Goal: Check status: Check status

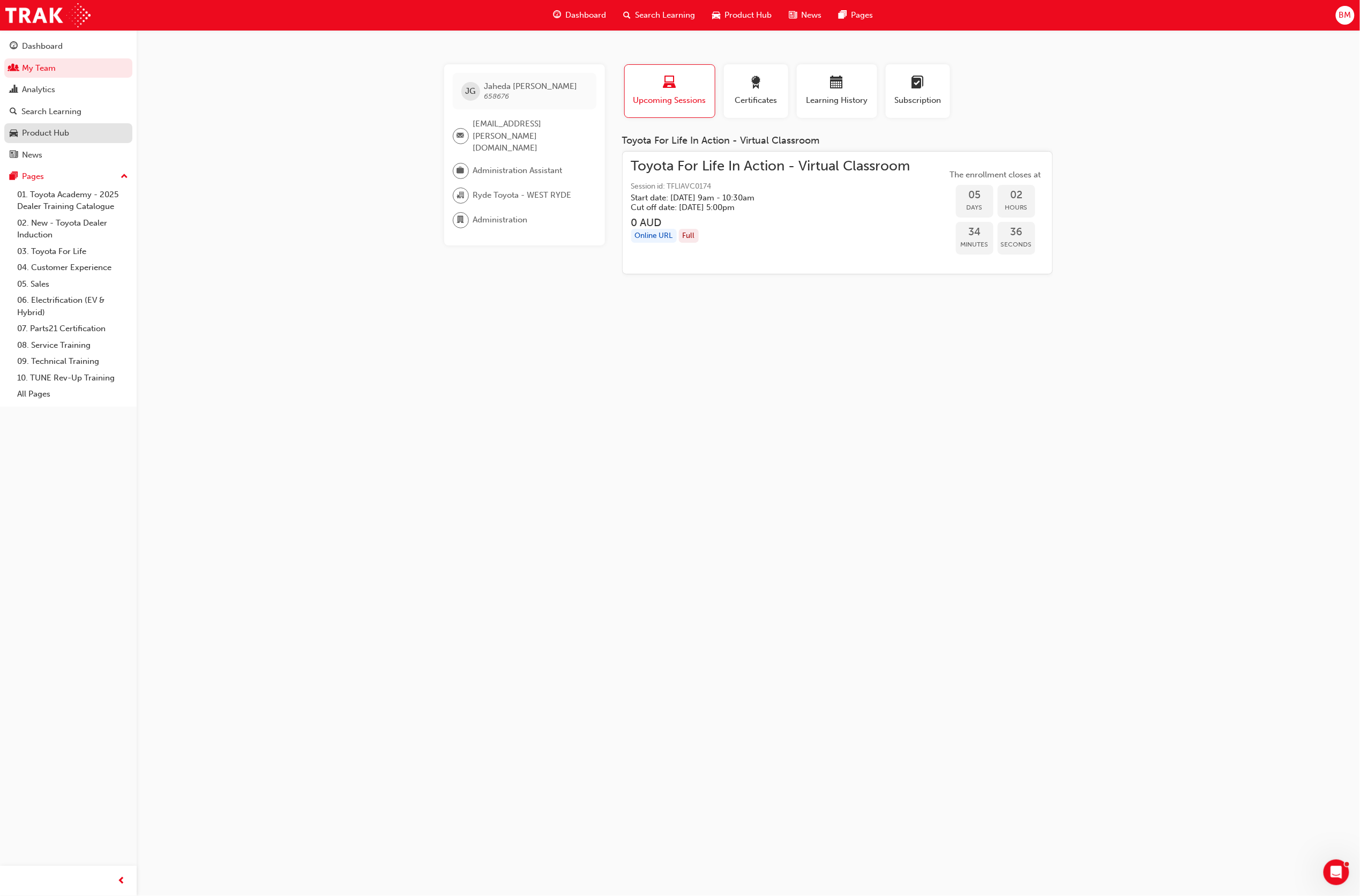
drag, startPoint x: 59, startPoint y: 113, endPoint x: 72, endPoint y: 131, distance: 22.2
click at [59, 113] on div "Search Learning" at bounding box center [51, 111] width 60 height 12
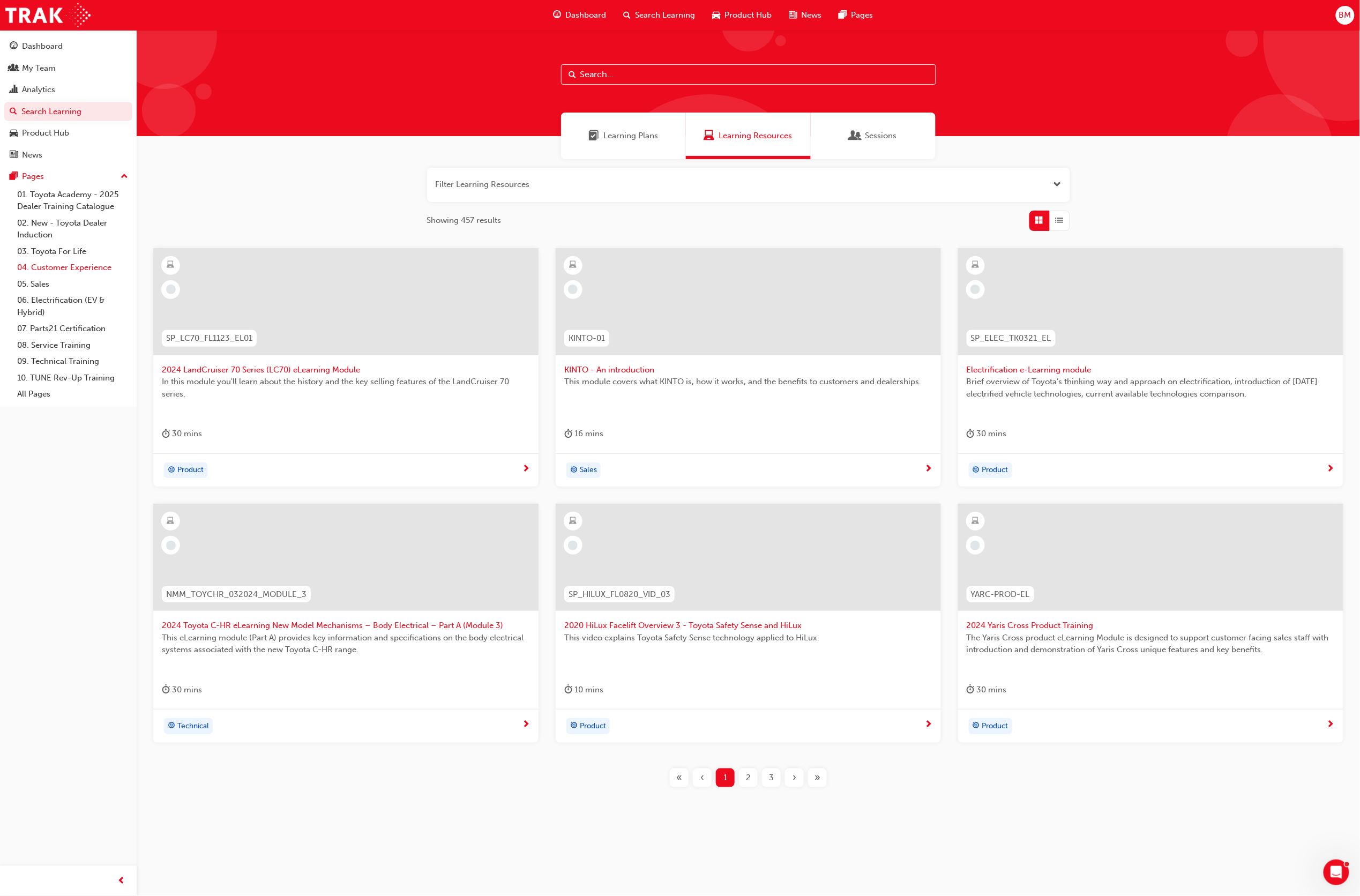
click at [67, 262] on link "04. Customer Experience" at bounding box center [72, 267] width 120 height 17
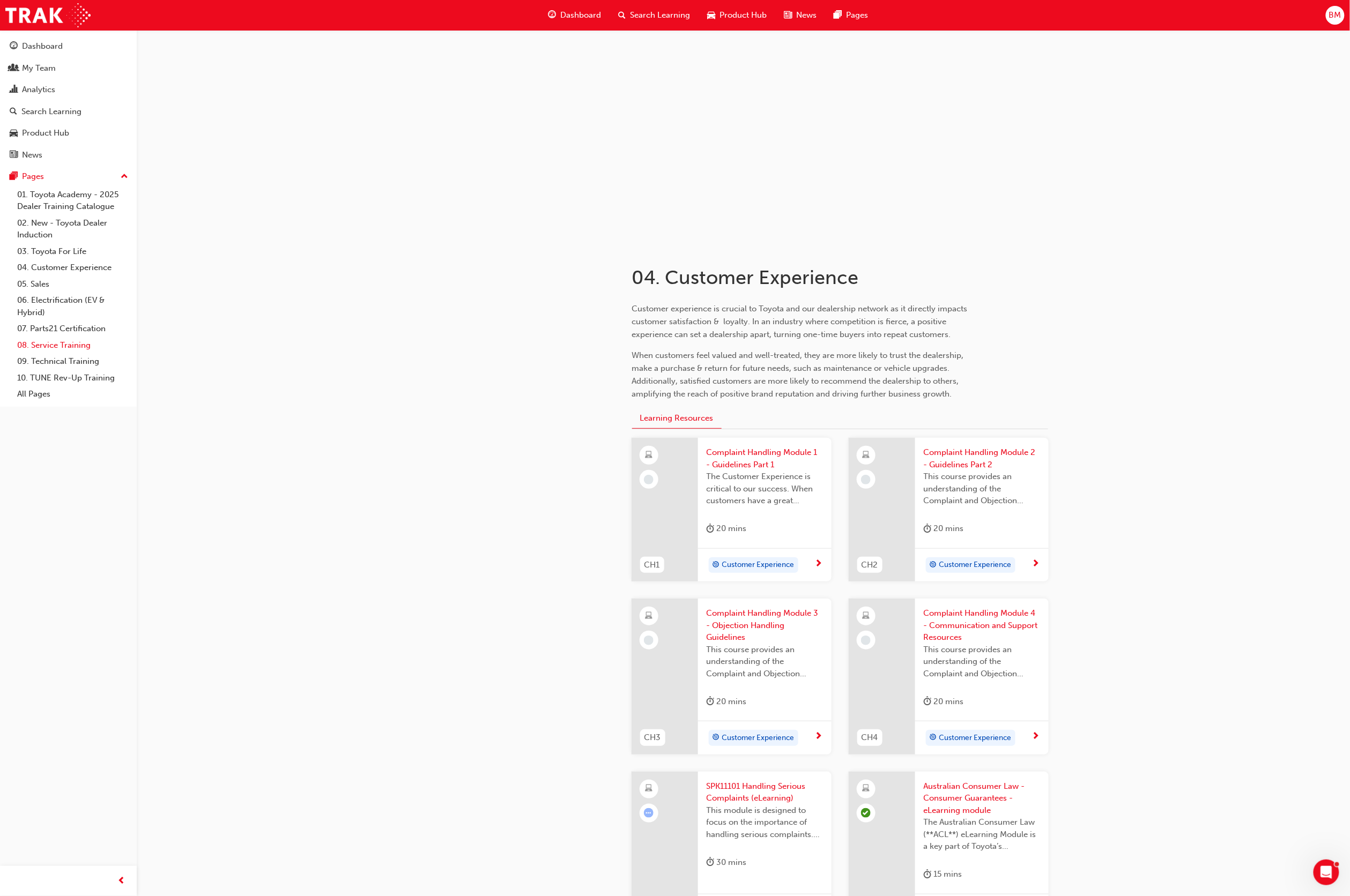
click at [80, 339] on link "08. Service Training" at bounding box center [72, 345] width 120 height 17
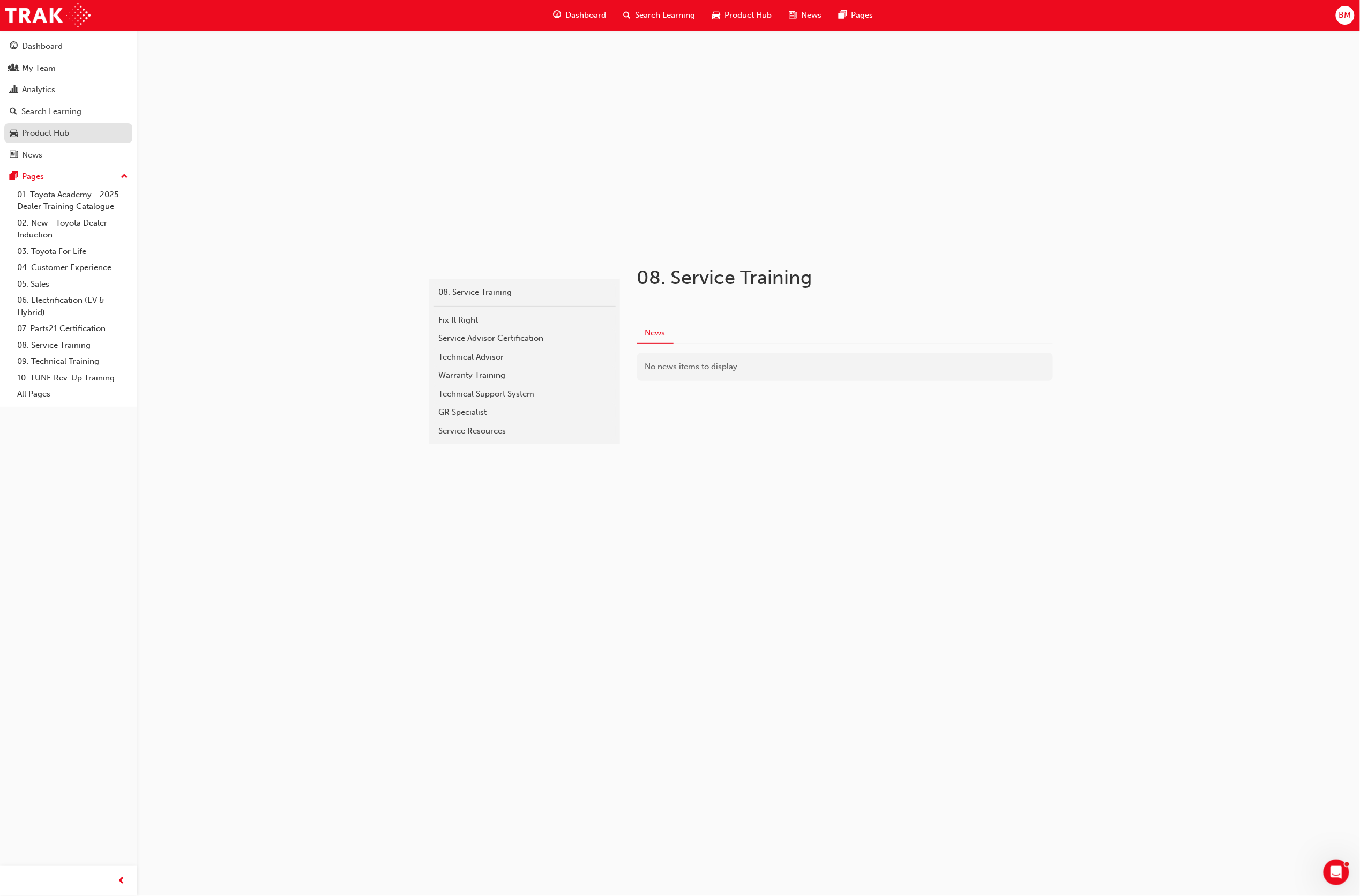
click at [55, 129] on div "Product Hub" at bounding box center [45, 133] width 47 height 12
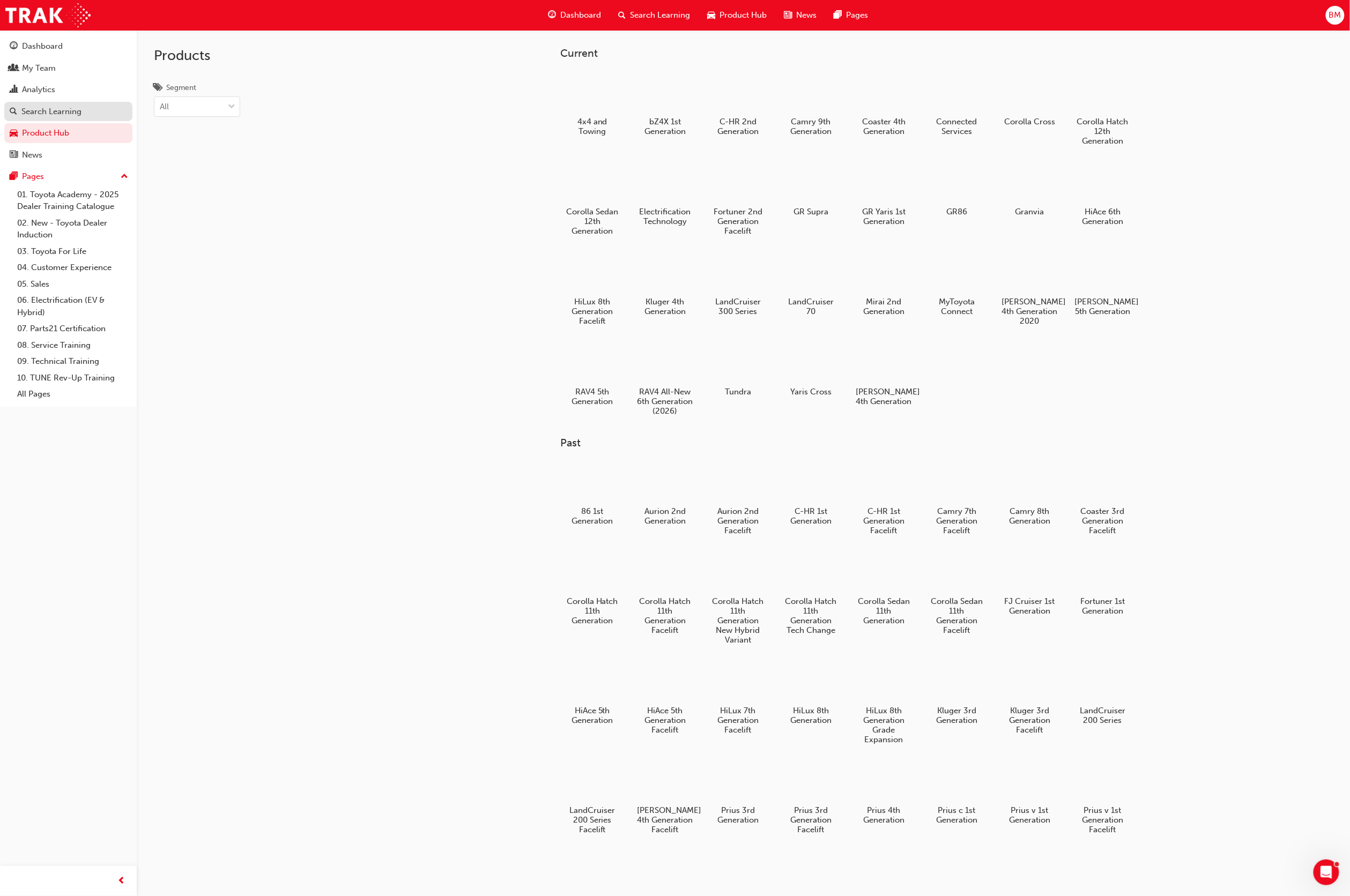
click at [54, 105] on div "Search Learning" at bounding box center [51, 111] width 60 height 12
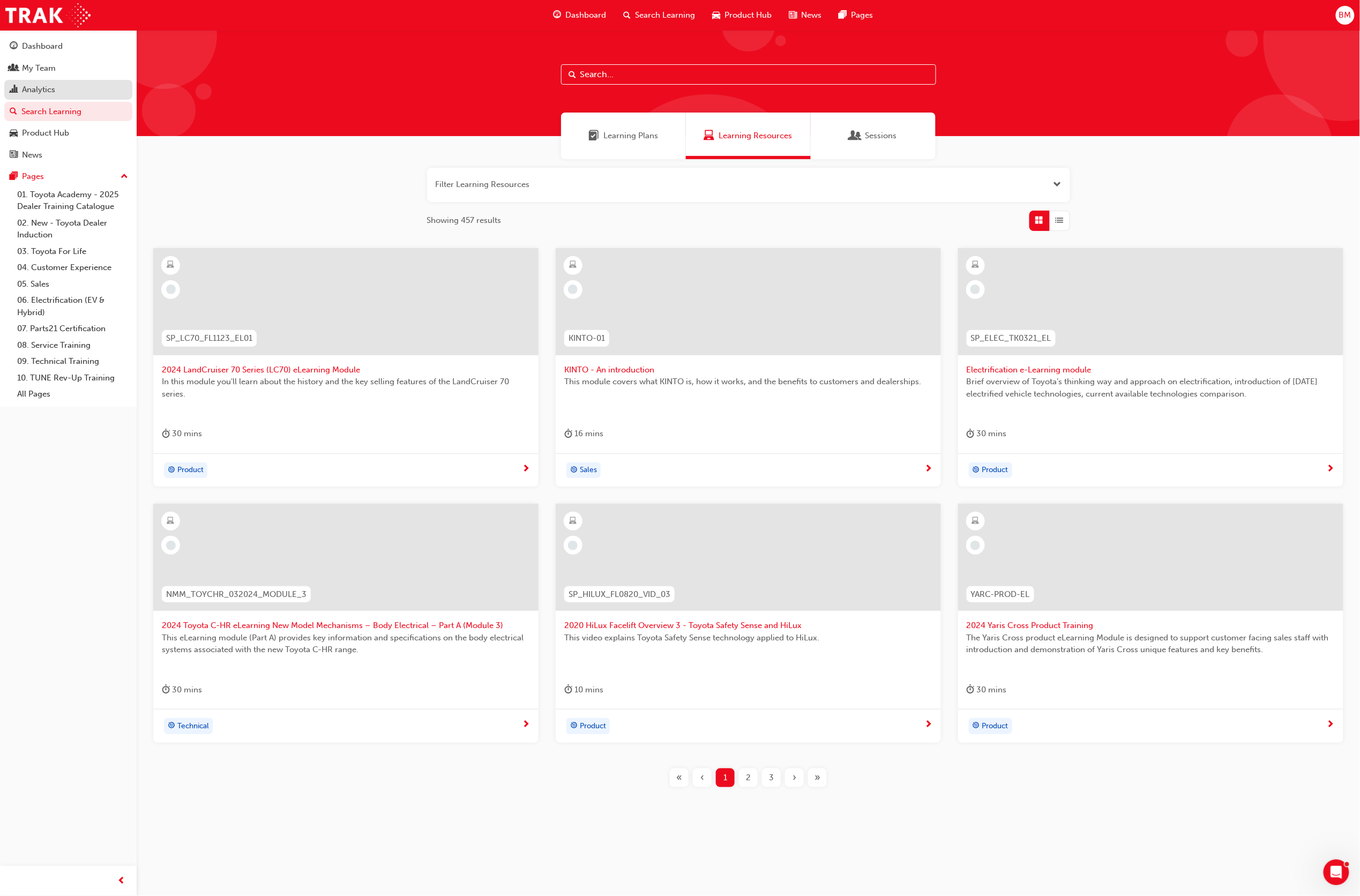
click at [43, 87] on div "Analytics" at bounding box center [38, 89] width 33 height 12
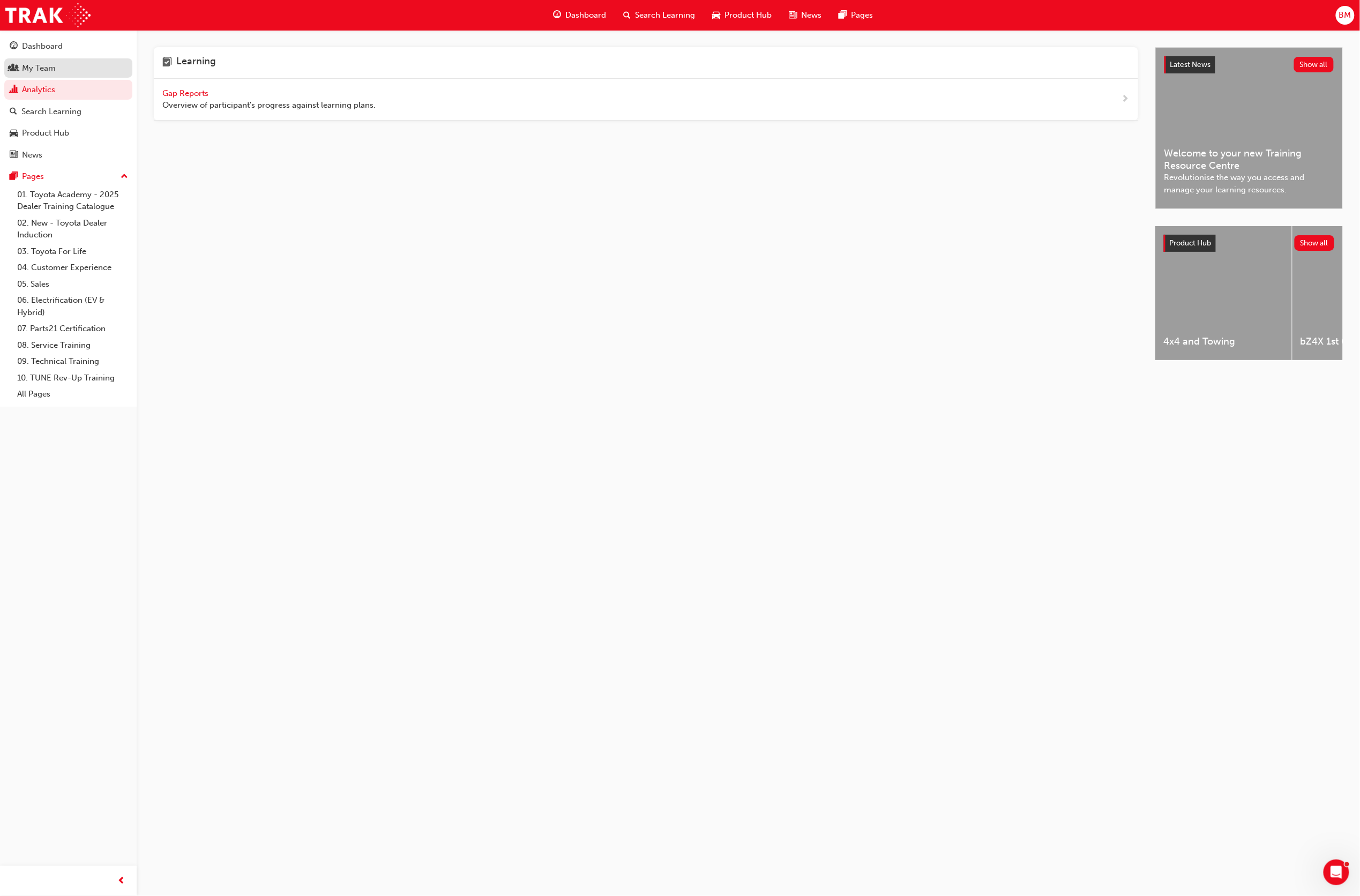
click at [59, 69] on div "My Team" at bounding box center [68, 68] width 117 height 14
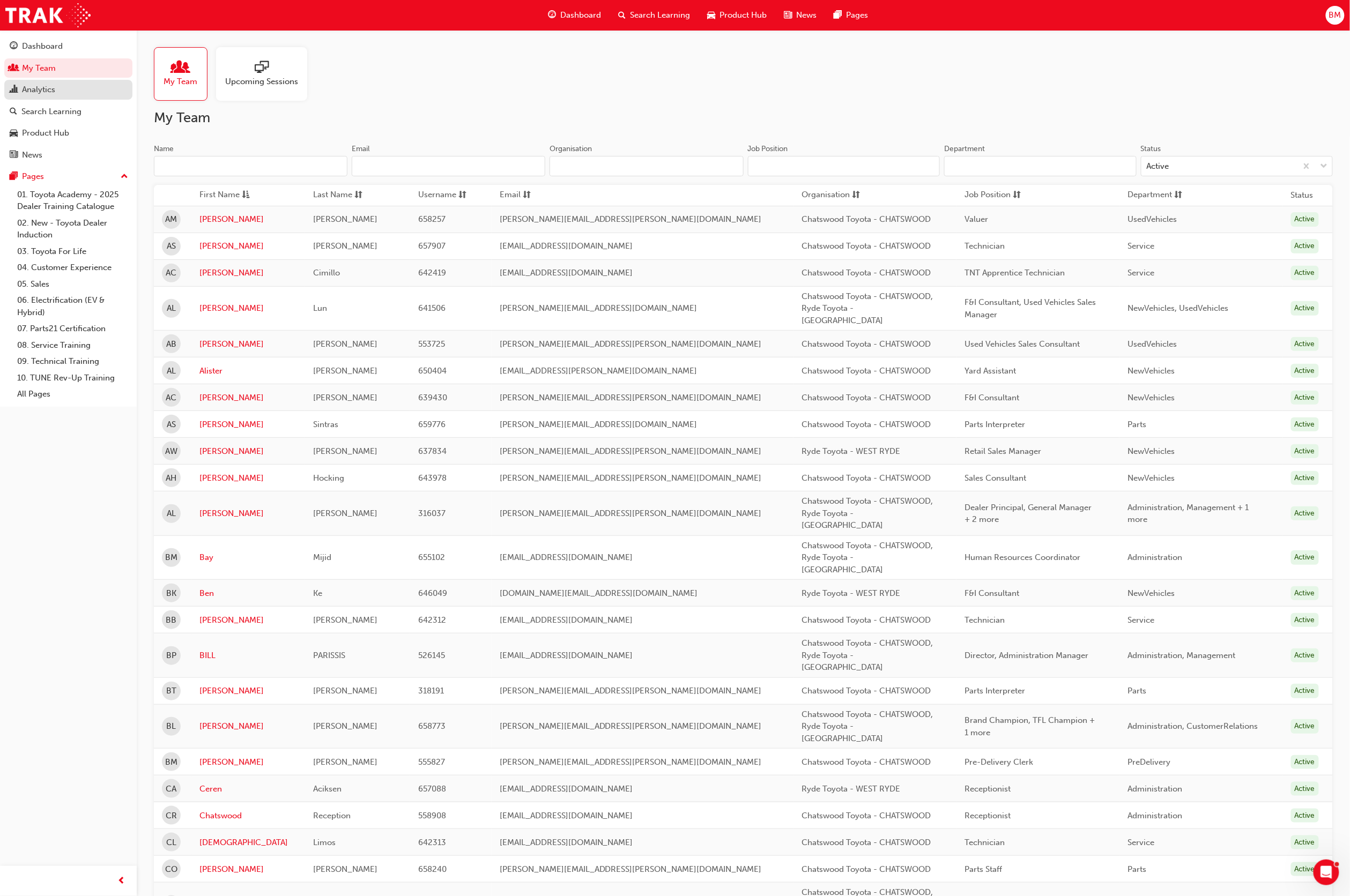
click at [68, 89] on div "Analytics" at bounding box center [68, 89] width 117 height 14
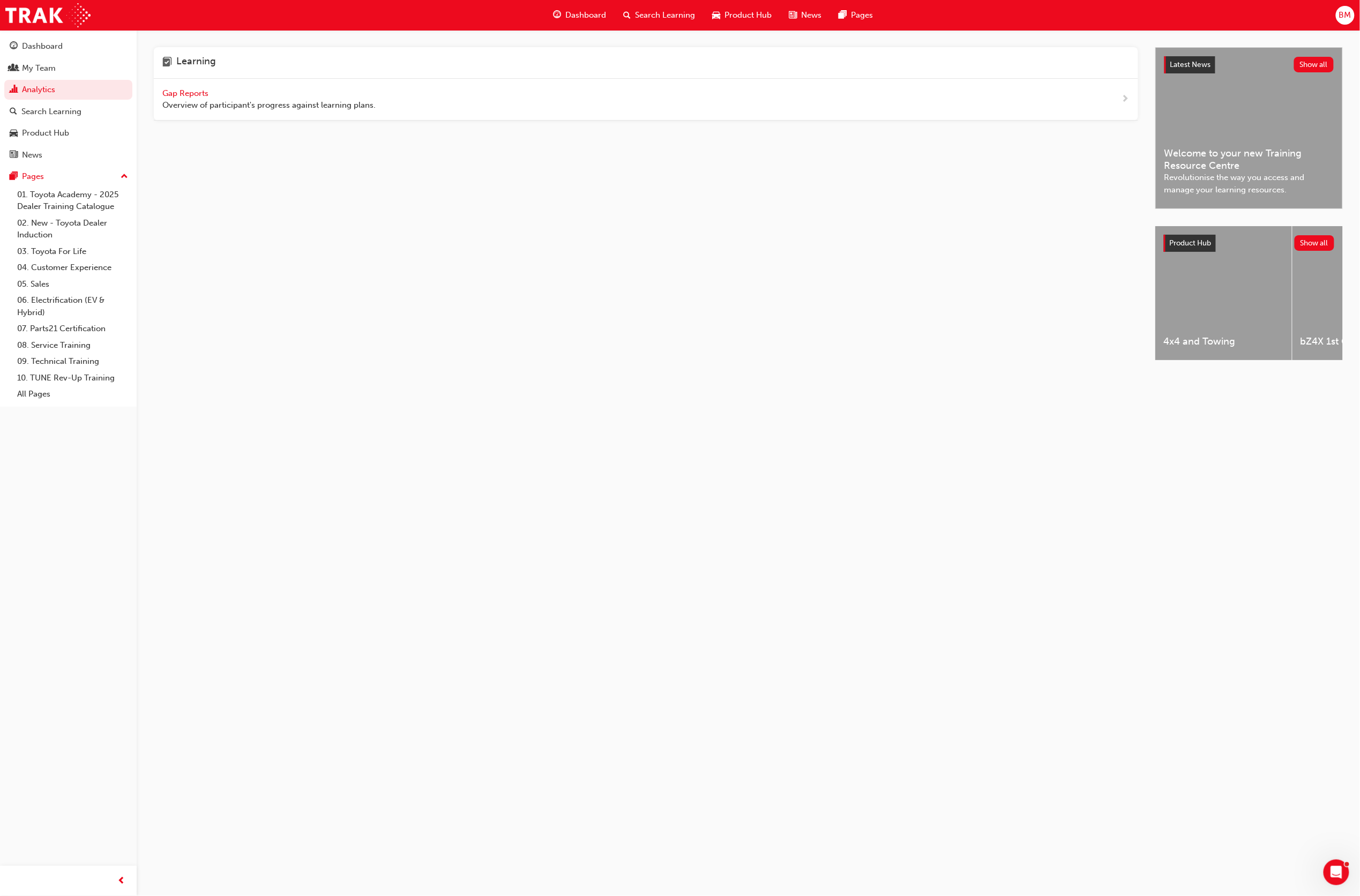
click at [195, 108] on span "Overview of participant's progress against learning plans." at bounding box center [269, 105] width 213 height 12
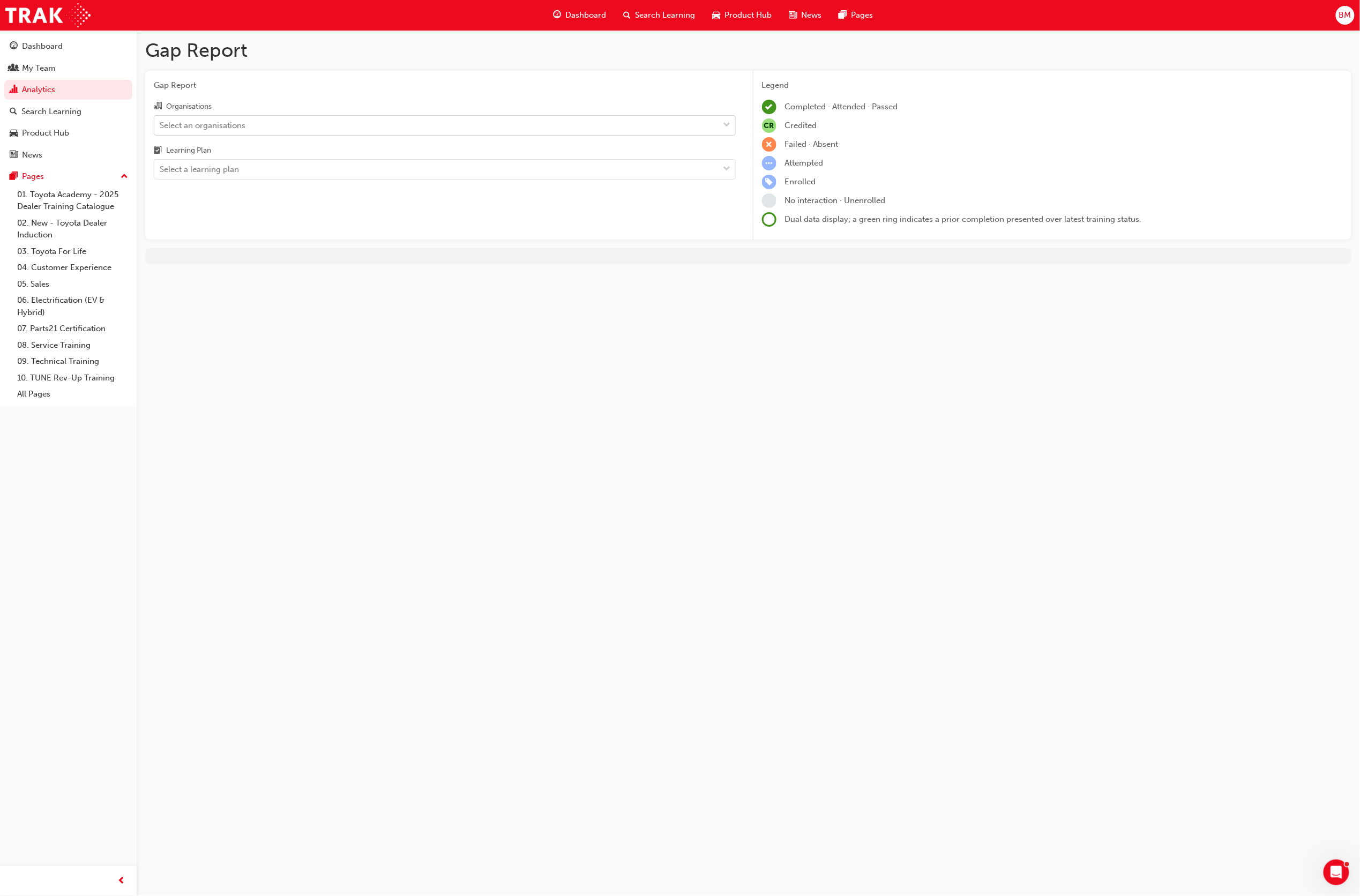
click at [247, 123] on div "Select an organisations" at bounding box center [437, 125] width 565 height 18
click at [161, 123] on input "Organisations Select an organisations" at bounding box center [160, 124] width 1 height 9
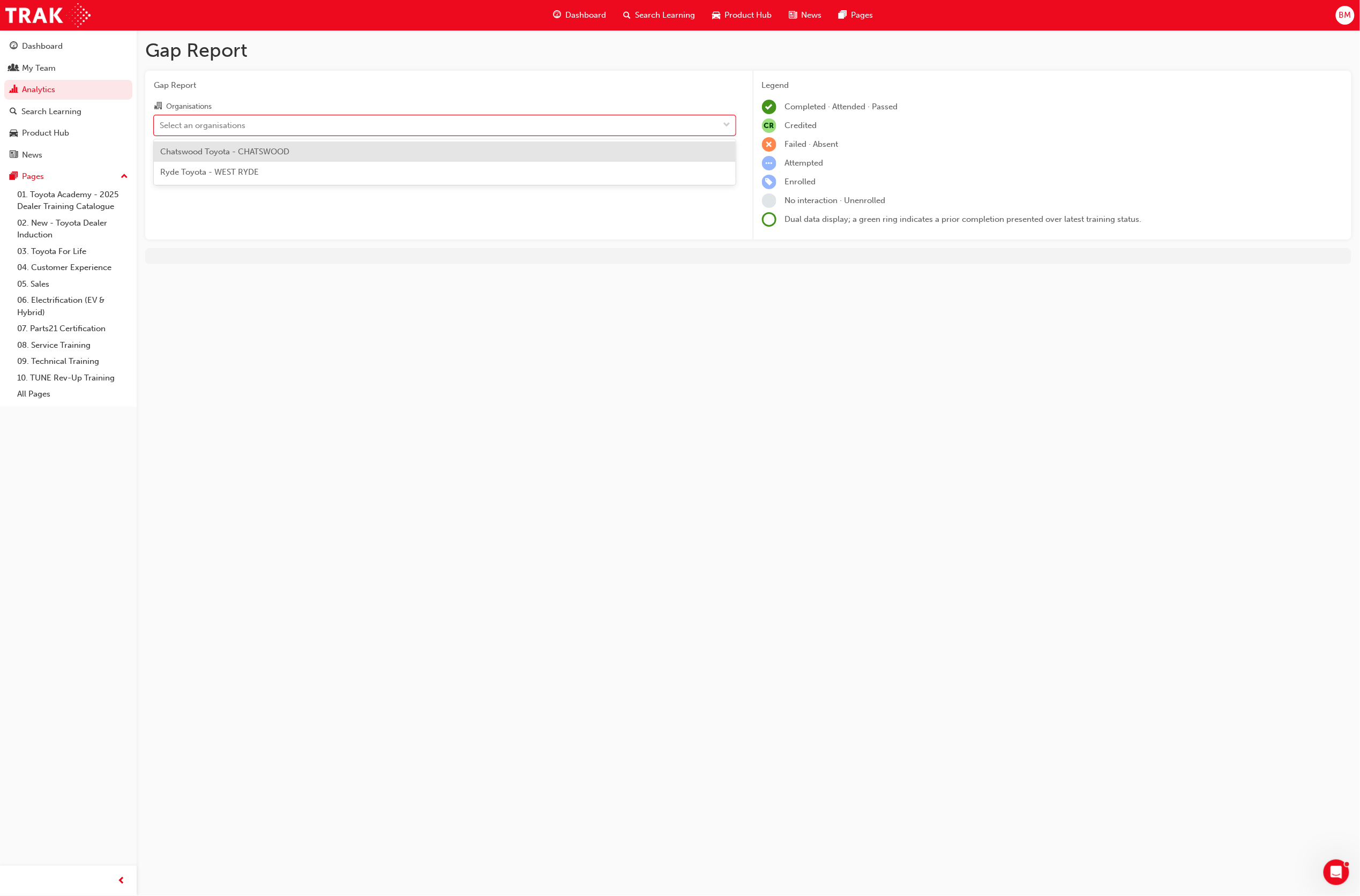
click at [257, 149] on span "Chatswood Toyota - CHATSWOOD" at bounding box center [224, 152] width 129 height 10
click at [257, 162] on div "Select a learning plan" at bounding box center [437, 169] width 565 height 18
click at [161, 165] on input "Learning Plan Select a learning plan" at bounding box center [160, 169] width 1 height 9
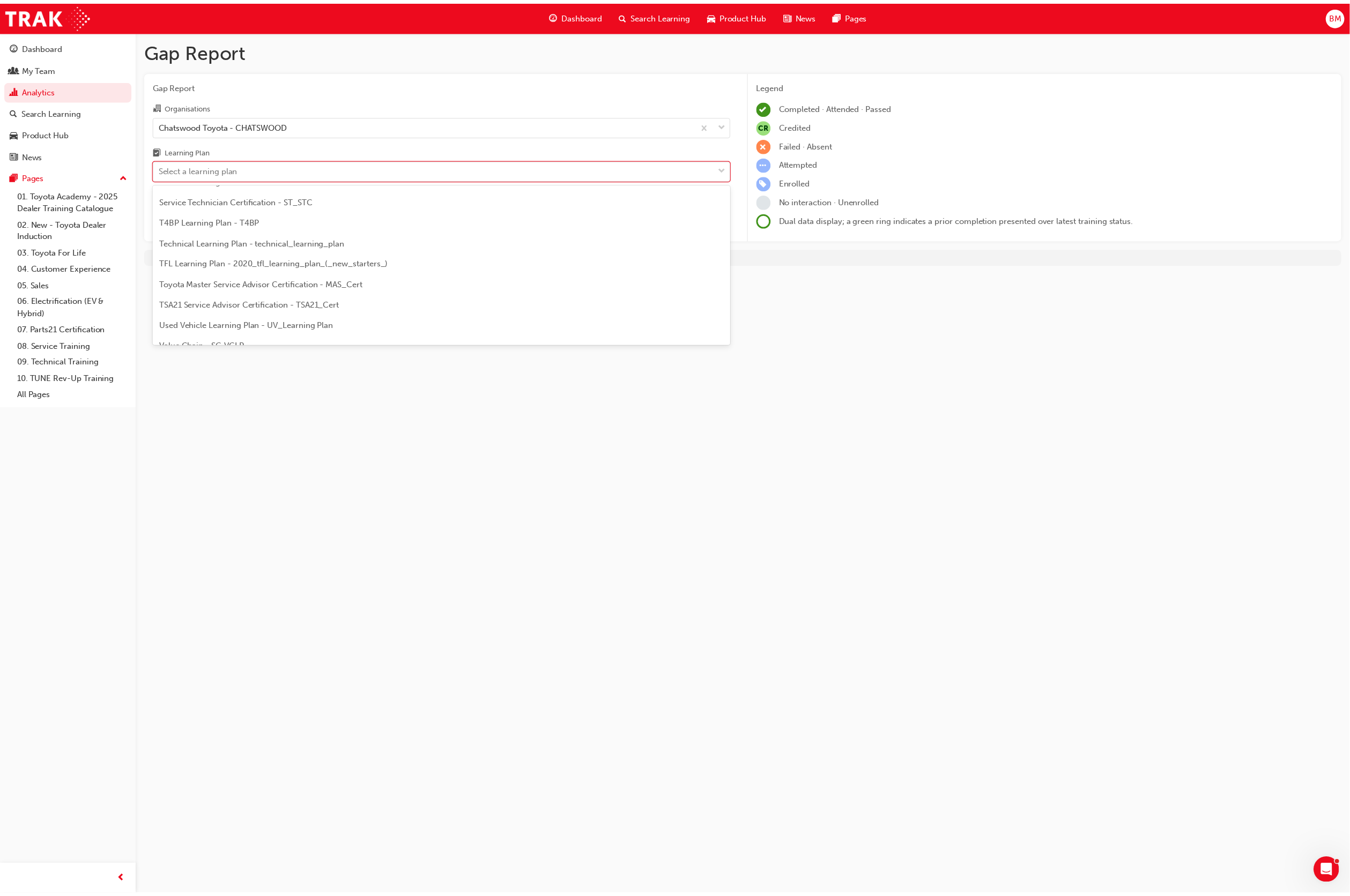
scroll to position [462, 0]
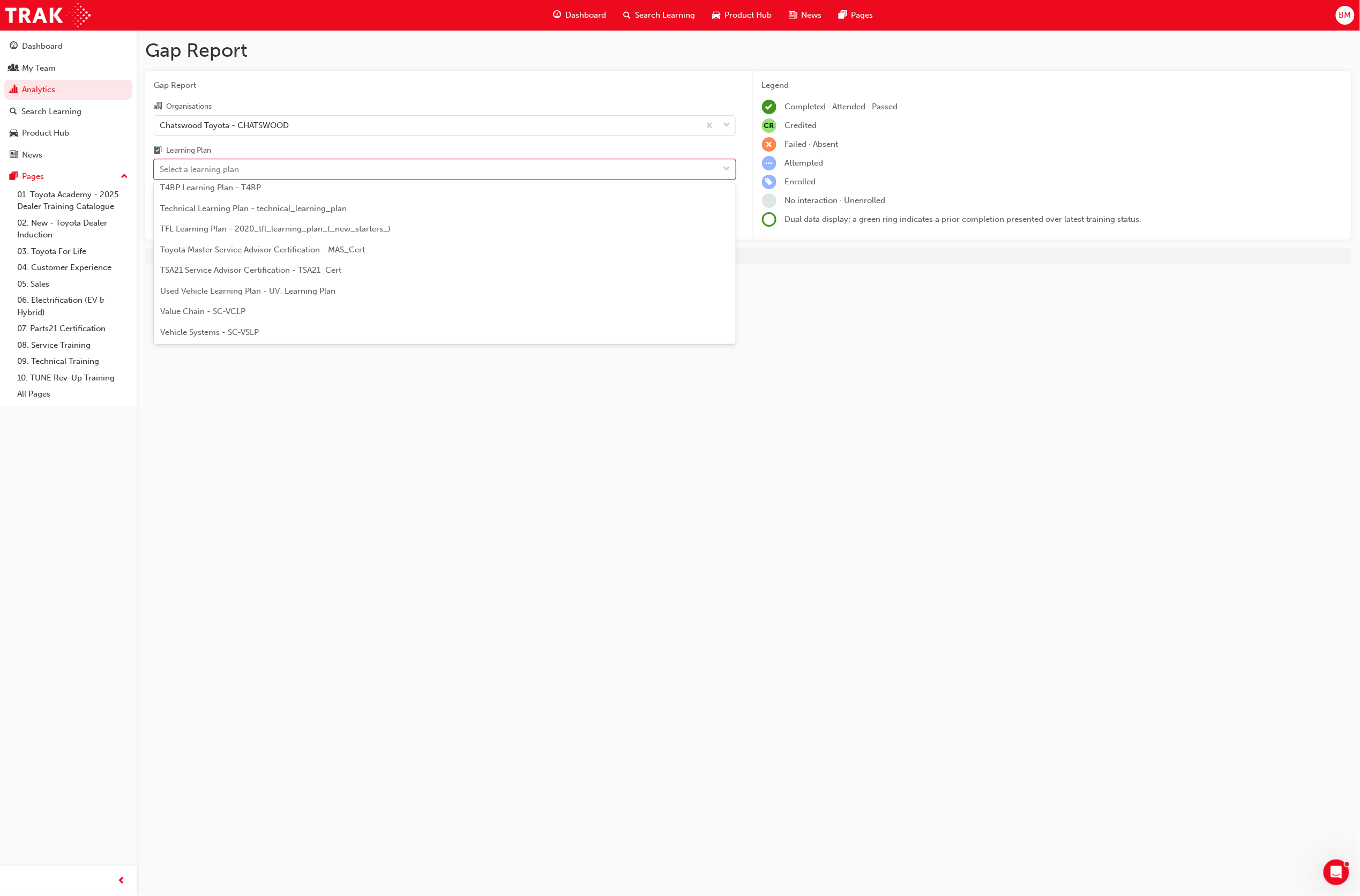
click at [434, 228] on div "TFL Learning Plan - 2020_tfl_learning_plan_(_new_starters_)" at bounding box center [444, 229] width 581 height 21
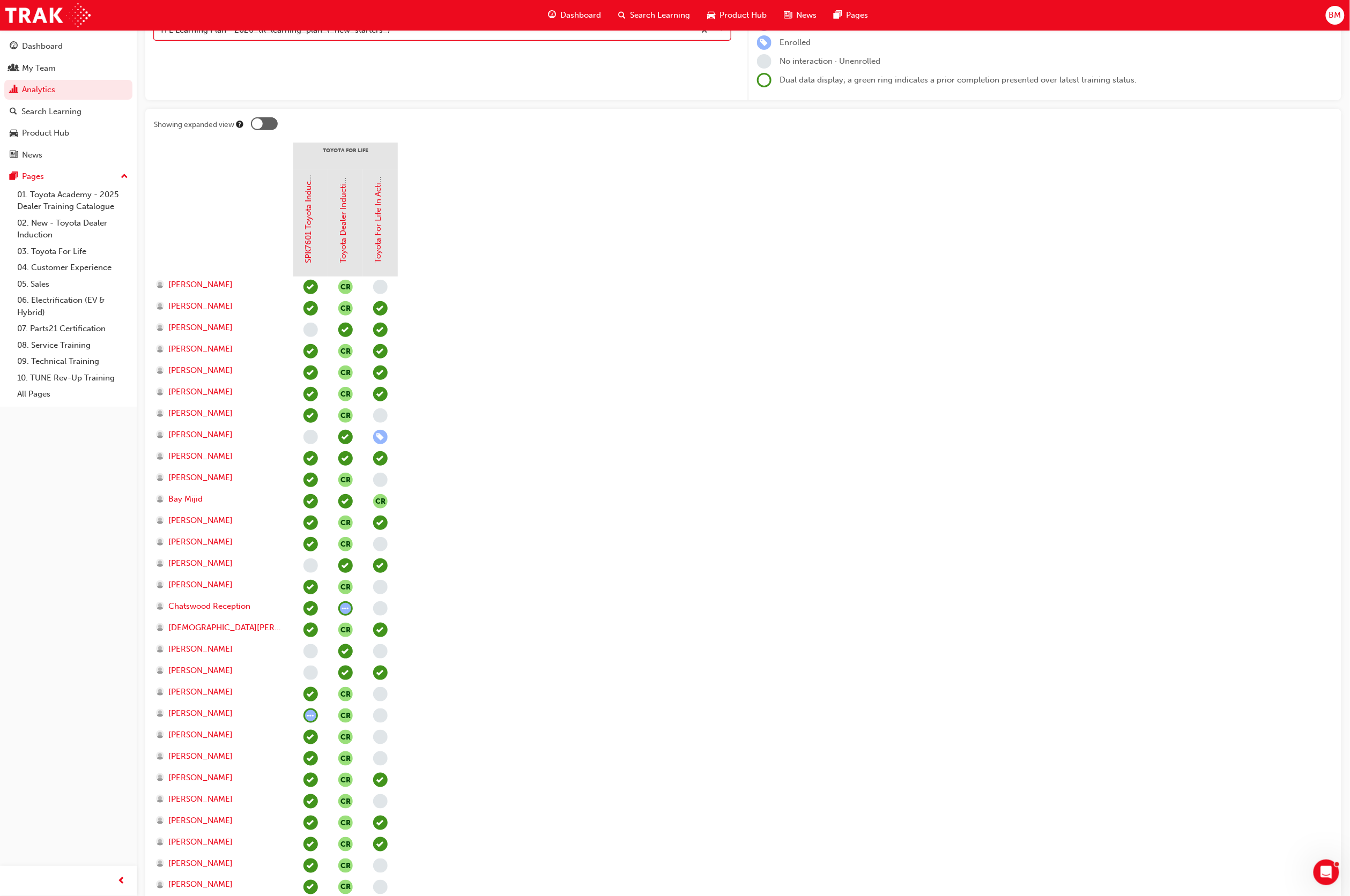
scroll to position [81, 0]
